Goal: Information Seeking & Learning: Learn about a topic

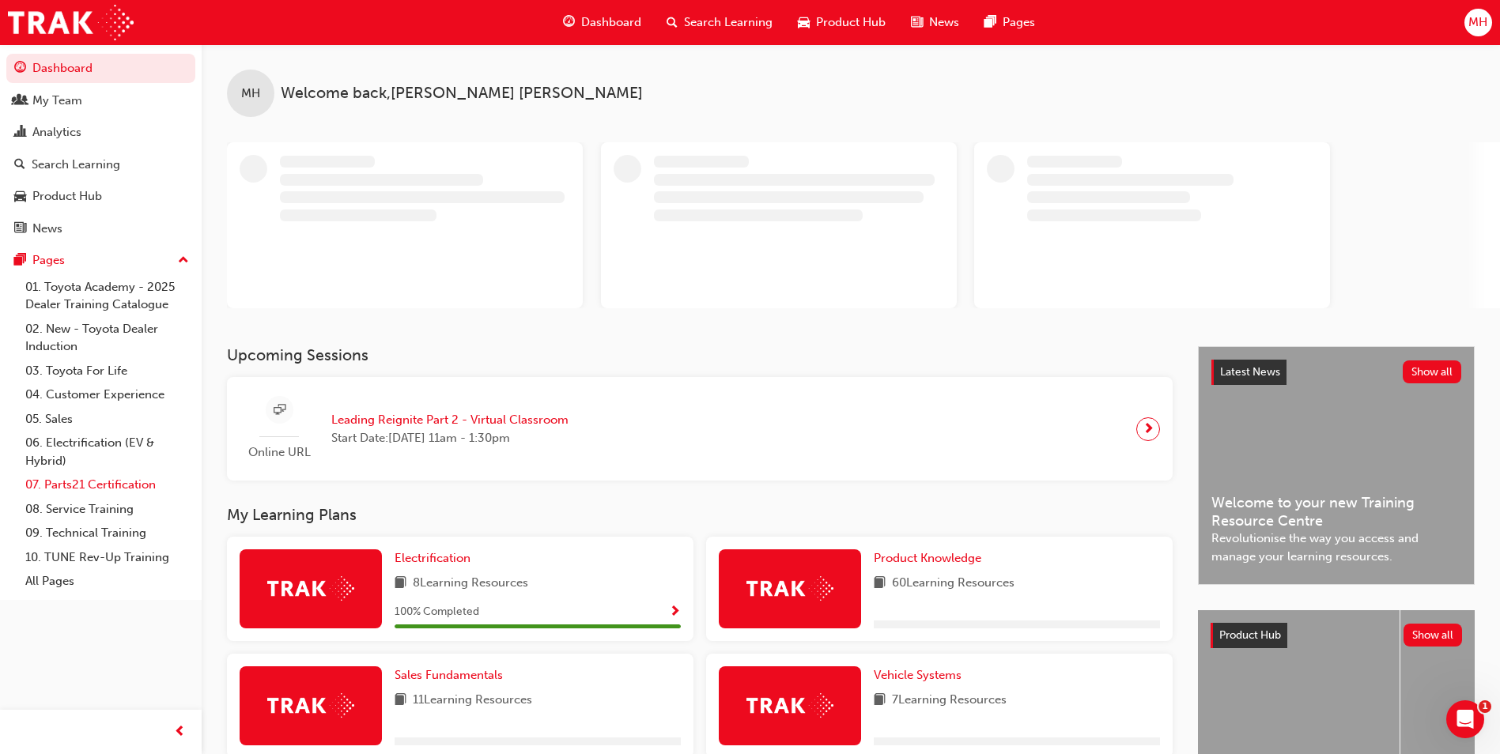
click at [62, 487] on link "07. Parts21 Certification" at bounding box center [107, 485] width 176 height 25
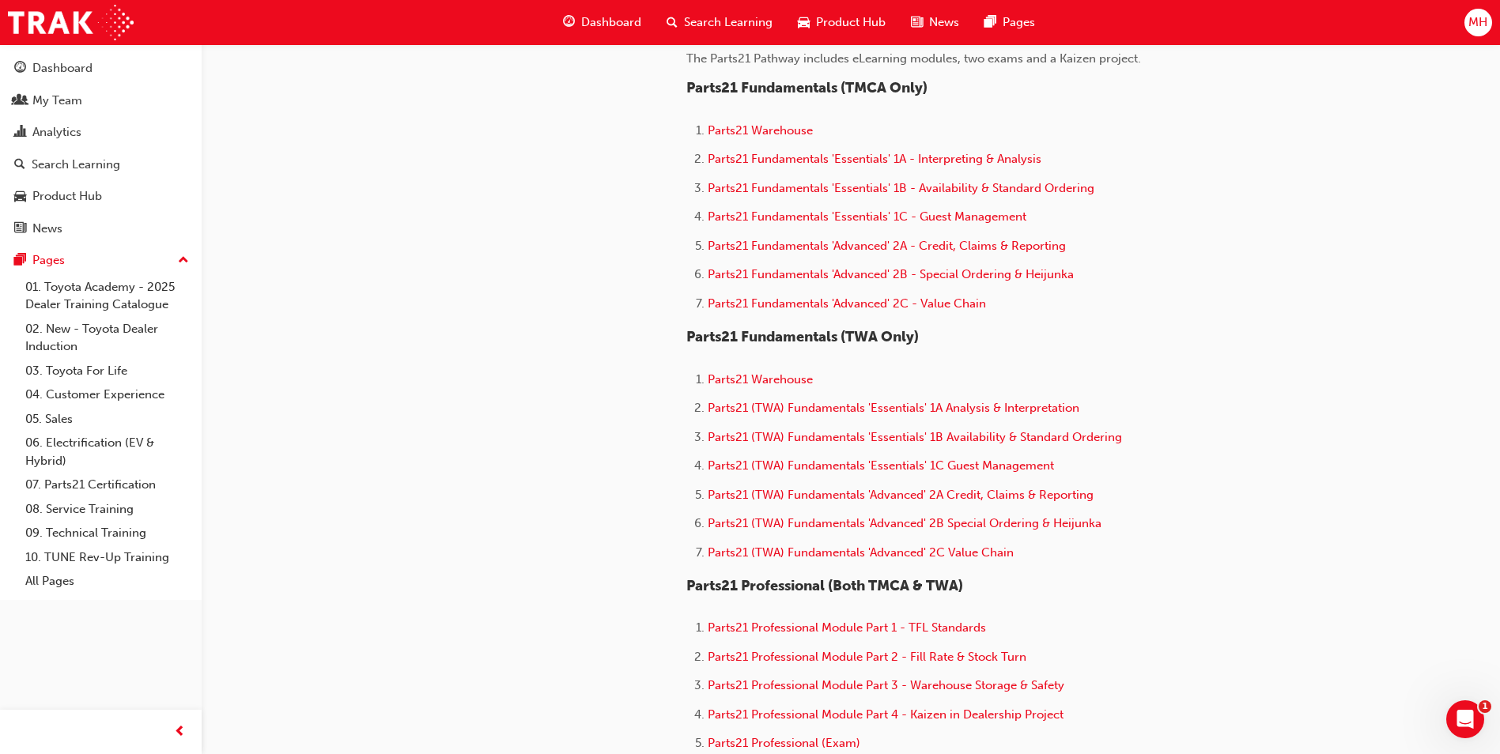
scroll to position [475, 0]
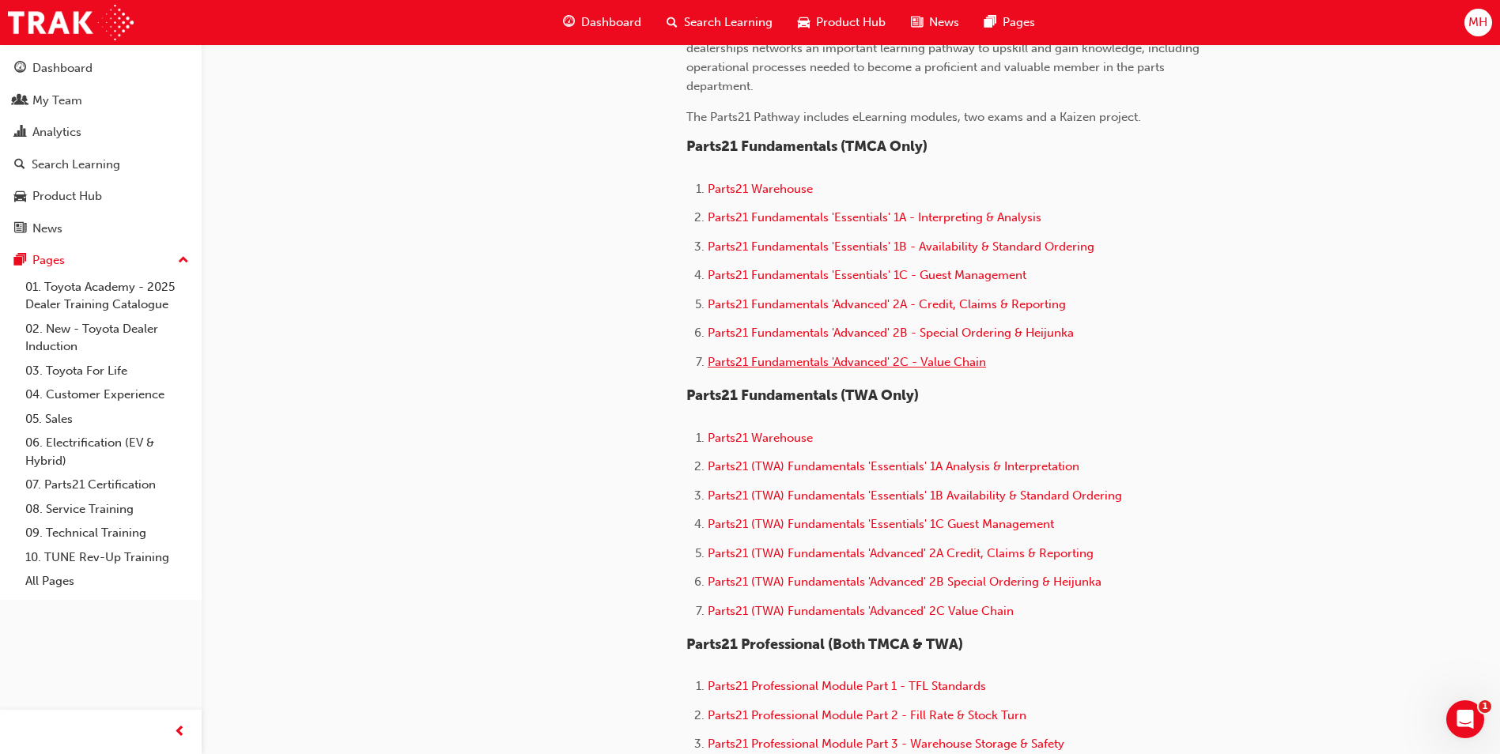
click at [815, 364] on span "Parts21 Fundamentals 'Advanced' 2C - Value Chain" at bounding box center [847, 362] width 278 height 14
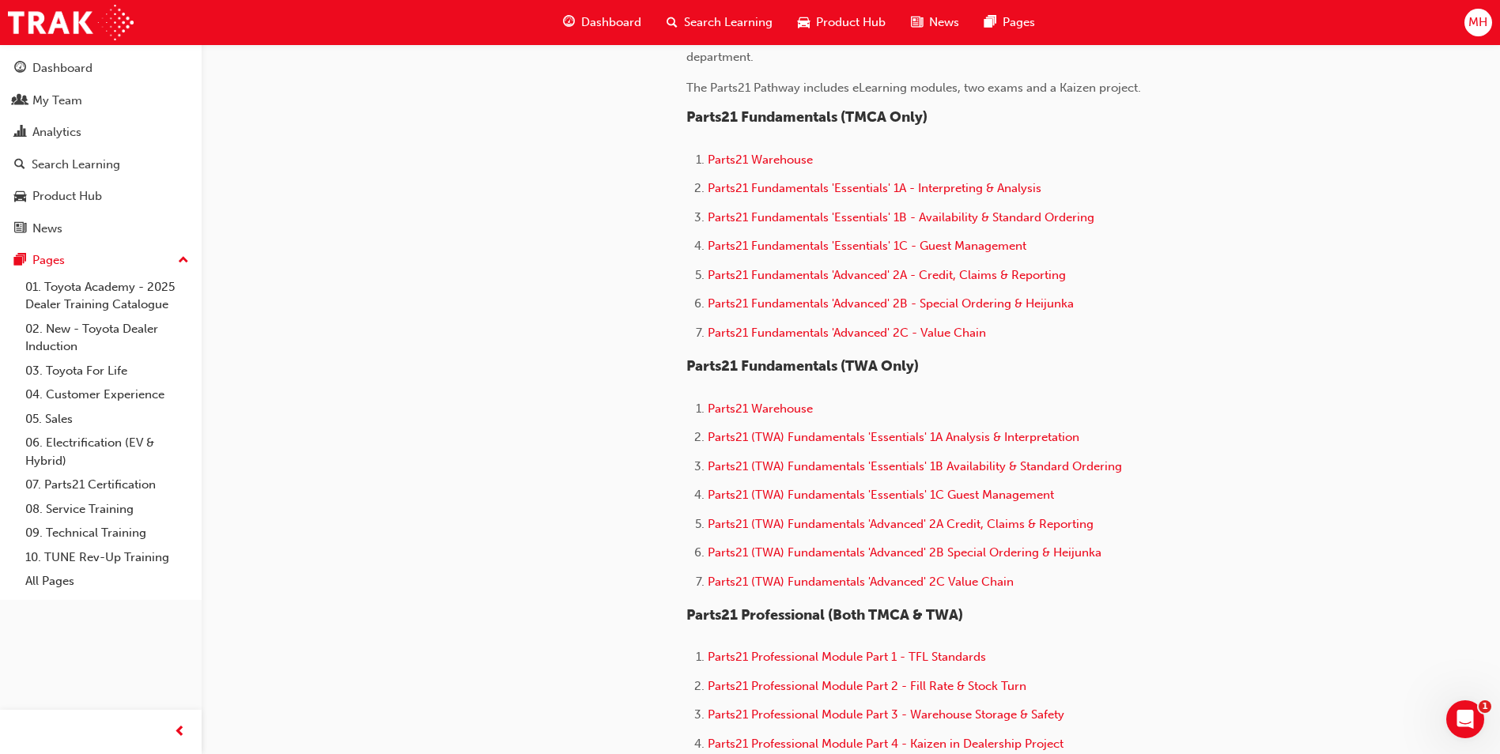
scroll to position [712, 0]
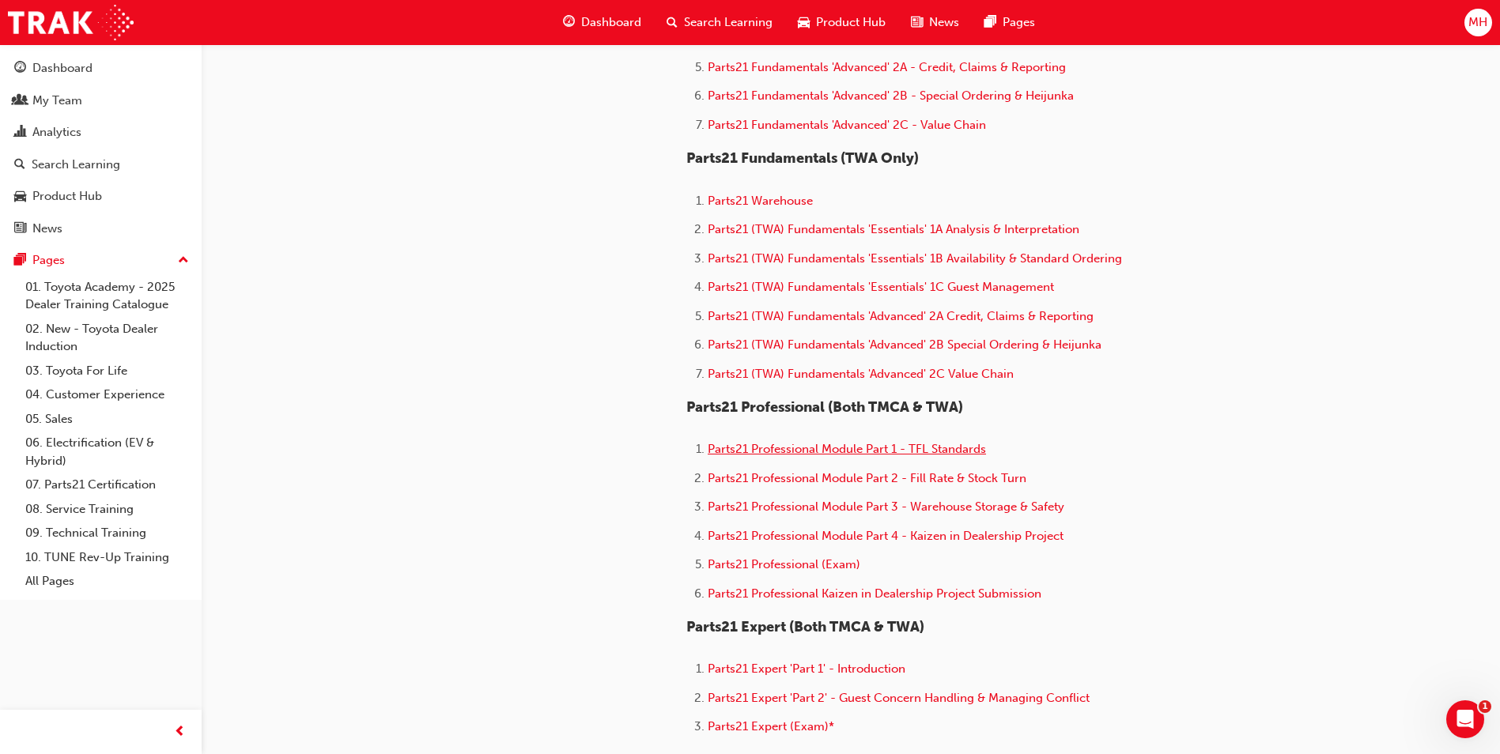
click at [943, 450] on span "Parts21 Professional Module Part 1 - TFL Standards" at bounding box center [847, 449] width 278 height 14
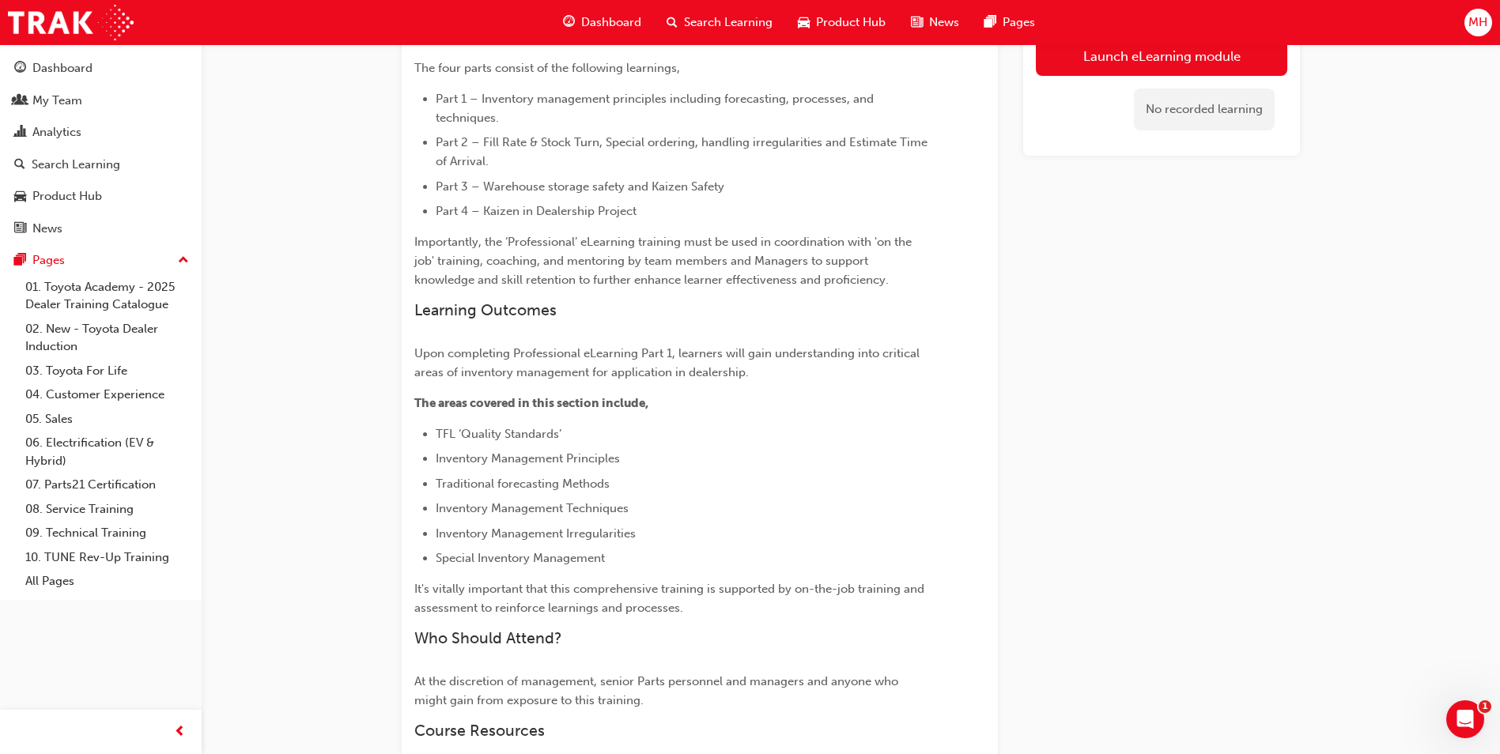
scroll to position [316, 0]
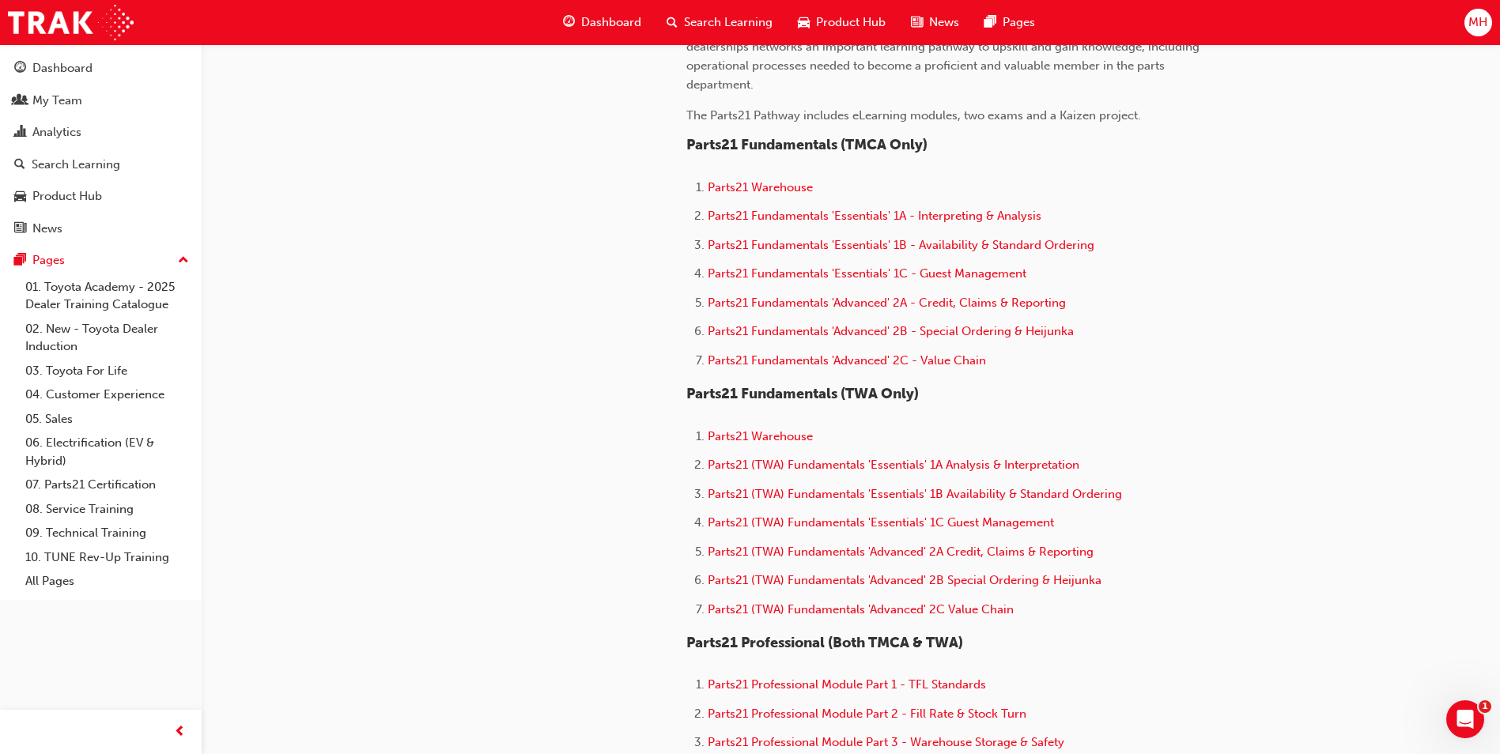
scroll to position [554, 0]
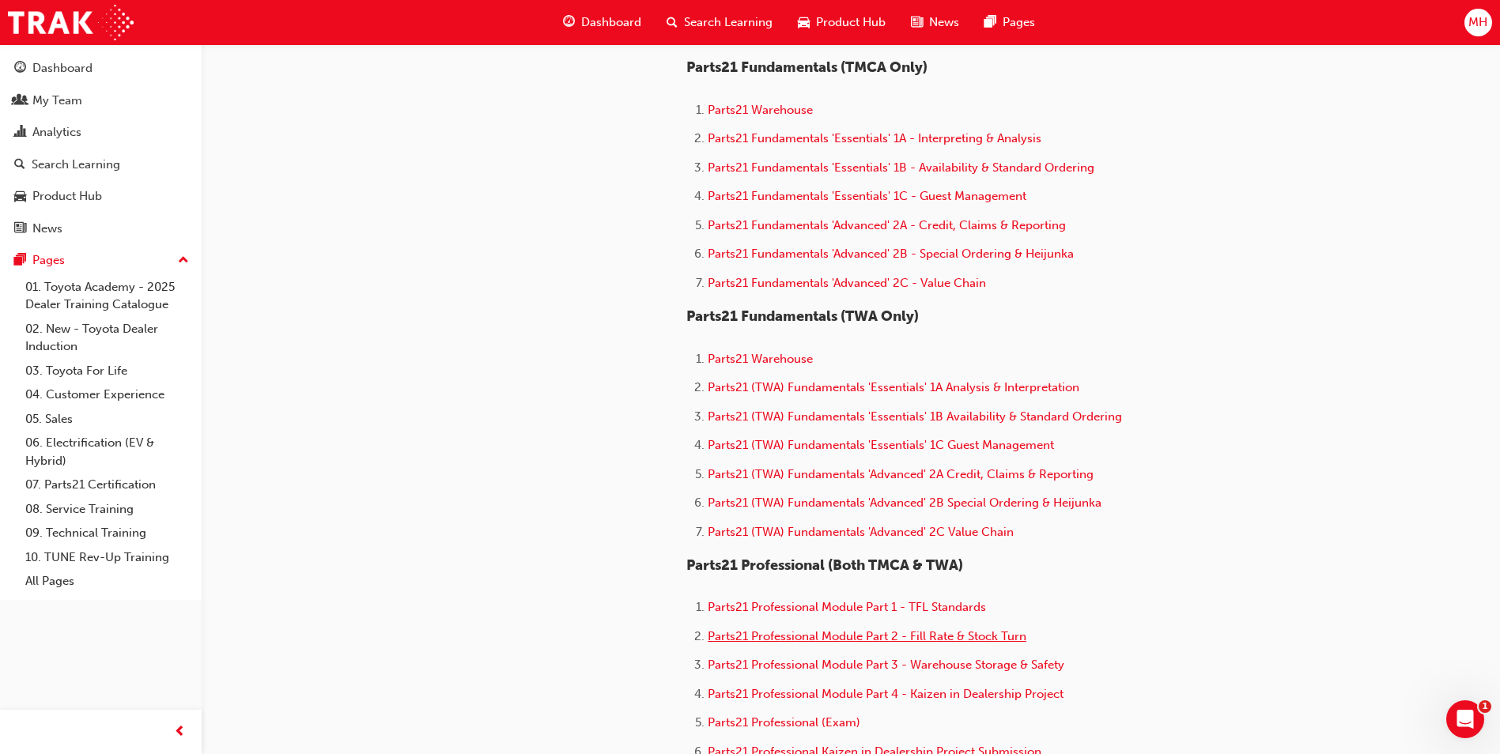
click at [951, 633] on span "Parts21 Professional Module Part 2 - Fill Rate & Stock Turn" at bounding box center [867, 637] width 319 height 14
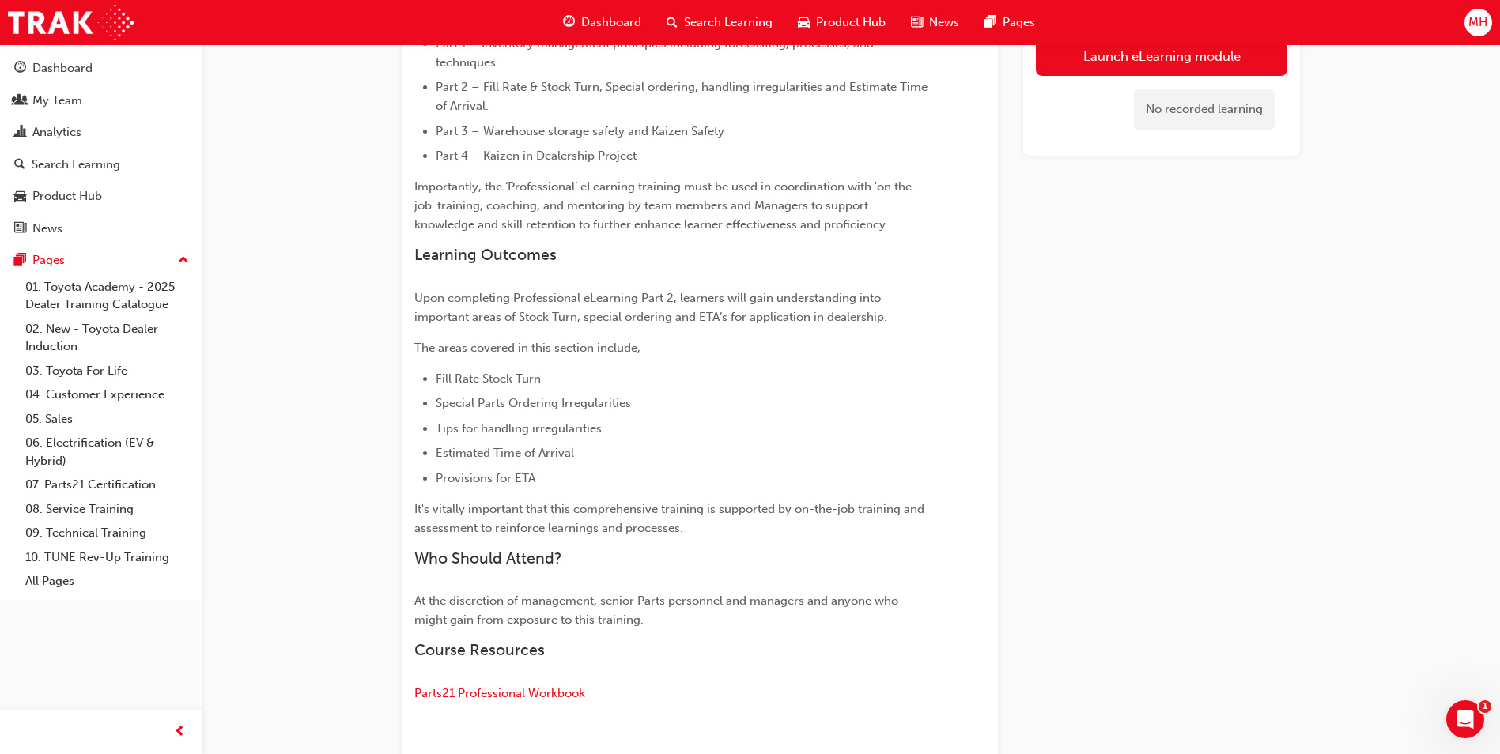
scroll to position [554, 0]
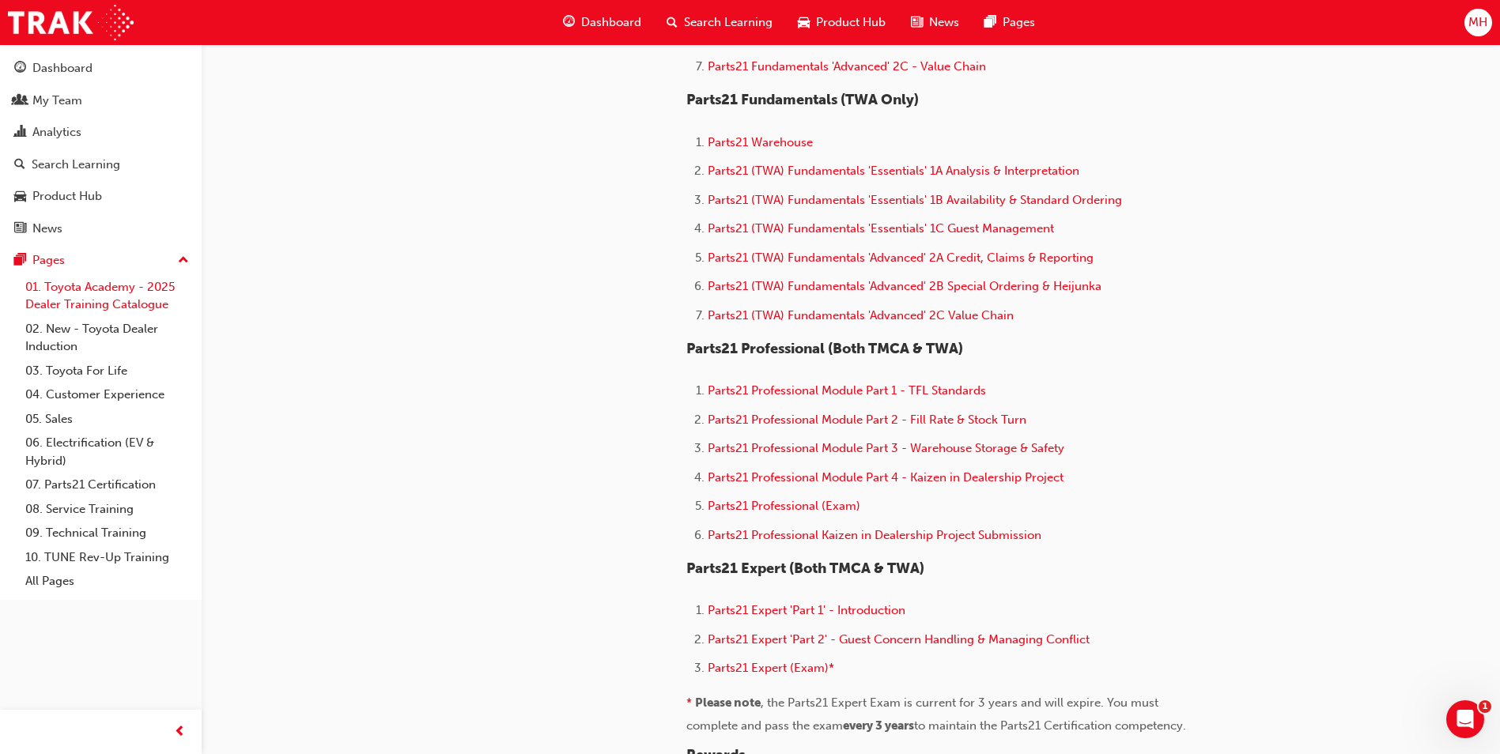
scroll to position [554, 0]
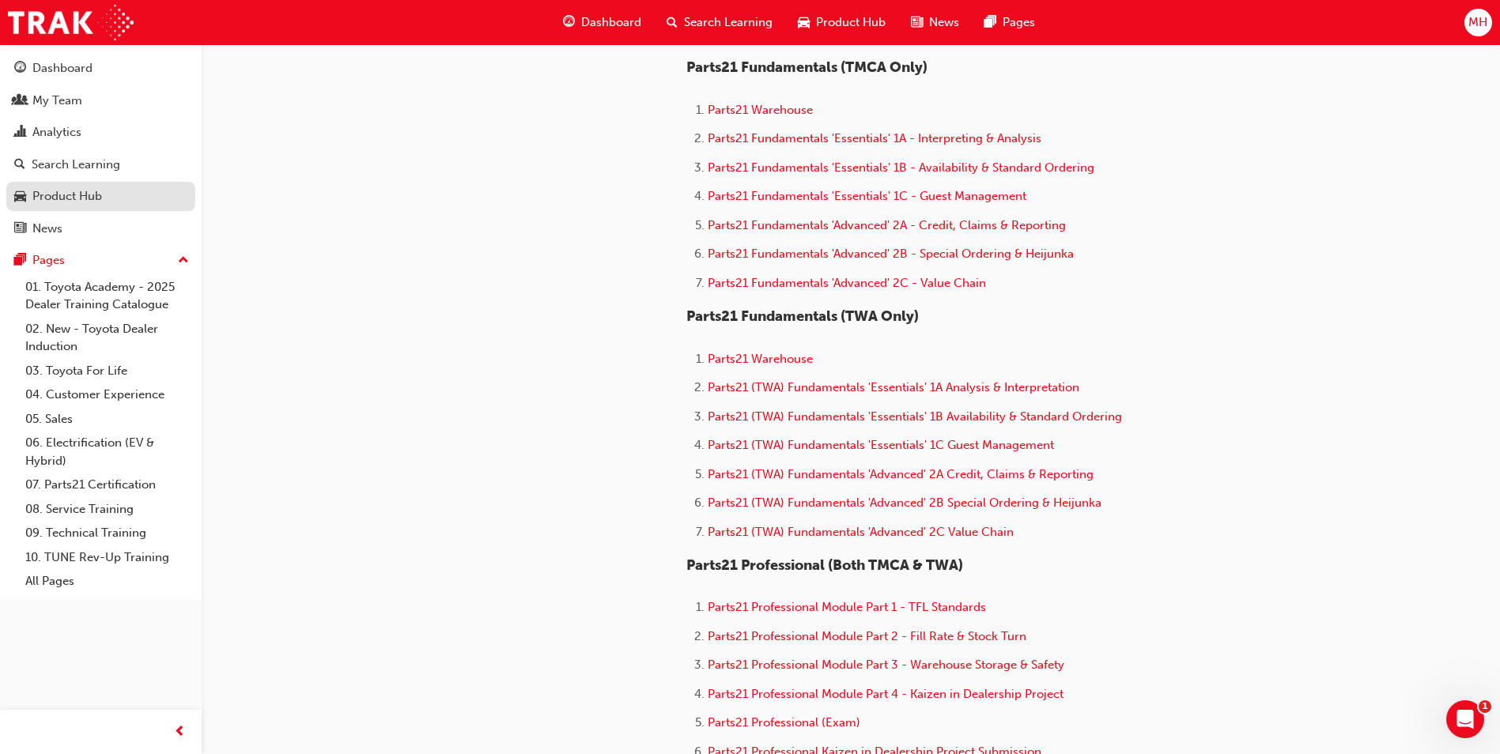
click at [85, 183] on link "Product Hub" at bounding box center [100, 196] width 189 height 29
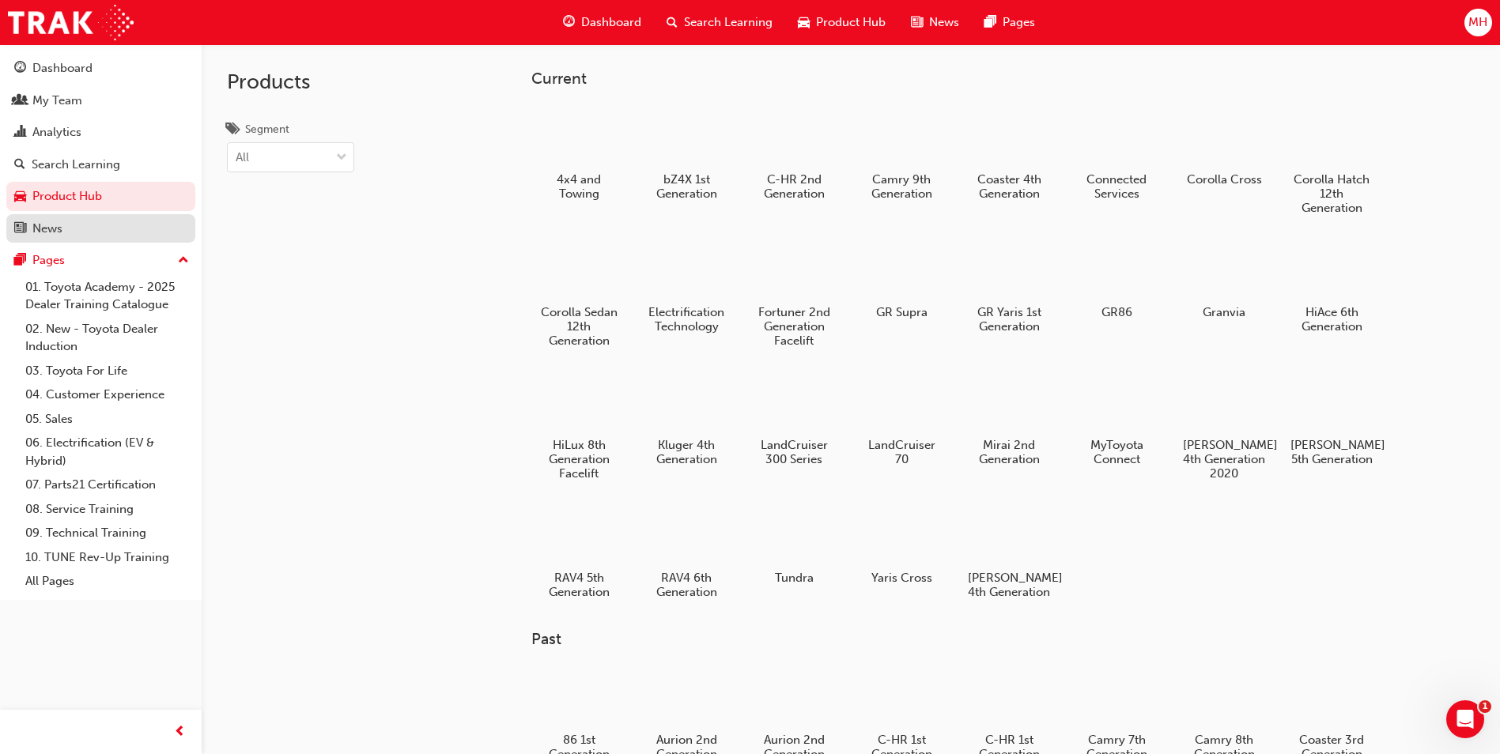
click at [71, 233] on div "News" at bounding box center [100, 229] width 173 height 20
